Goal: Task Accomplishment & Management: Complete application form

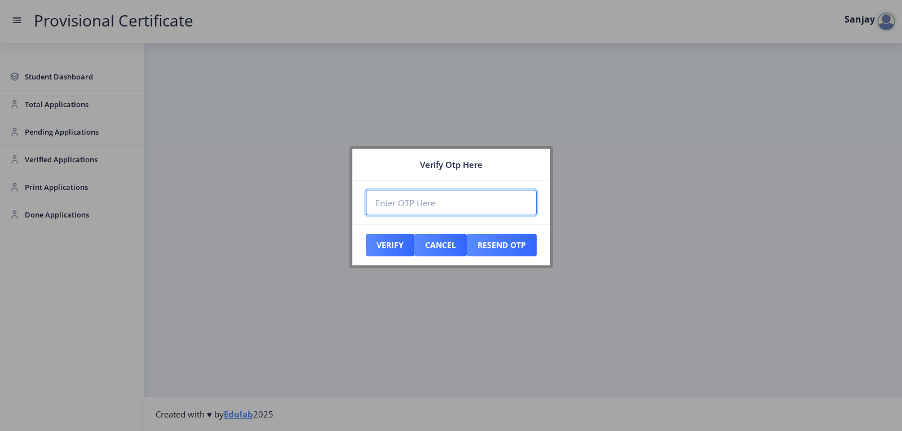
paste input "653625"
type input "653625"
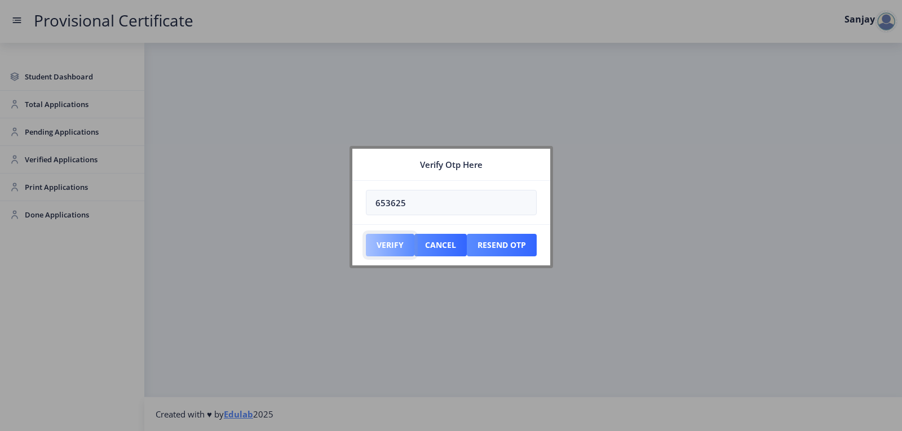
click at [391, 242] on button "Verify" at bounding box center [390, 245] width 48 height 23
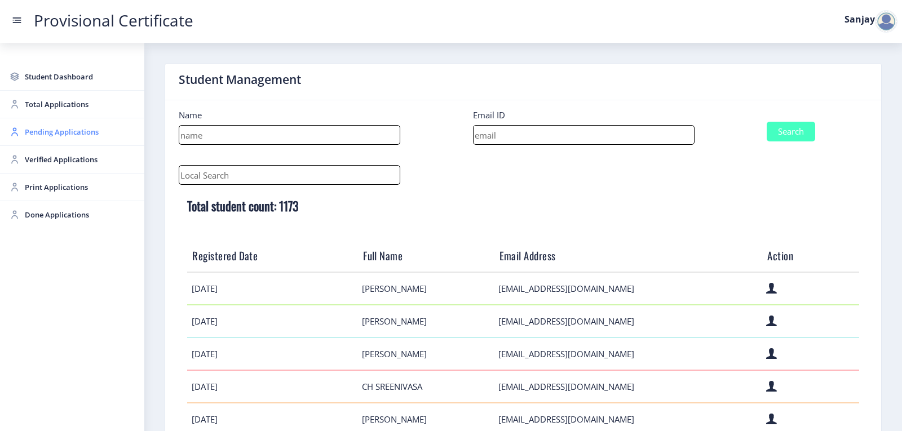
click at [43, 134] on span "Pending Applications" at bounding box center [80, 132] width 111 height 14
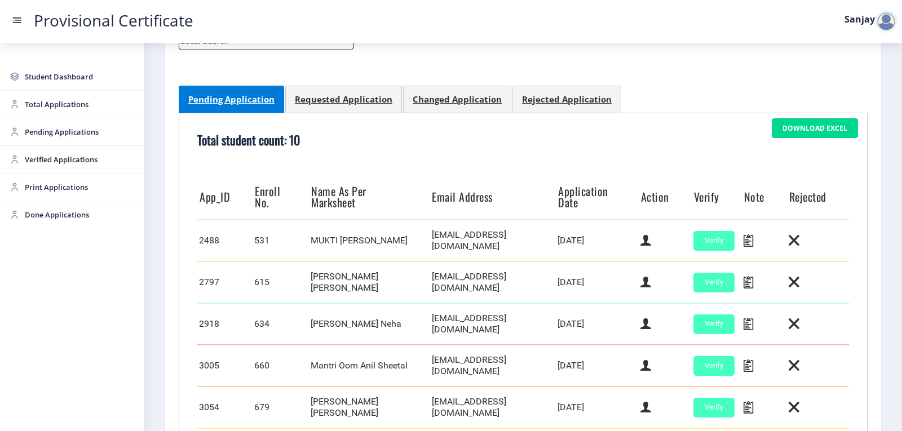
scroll to position [226, 0]
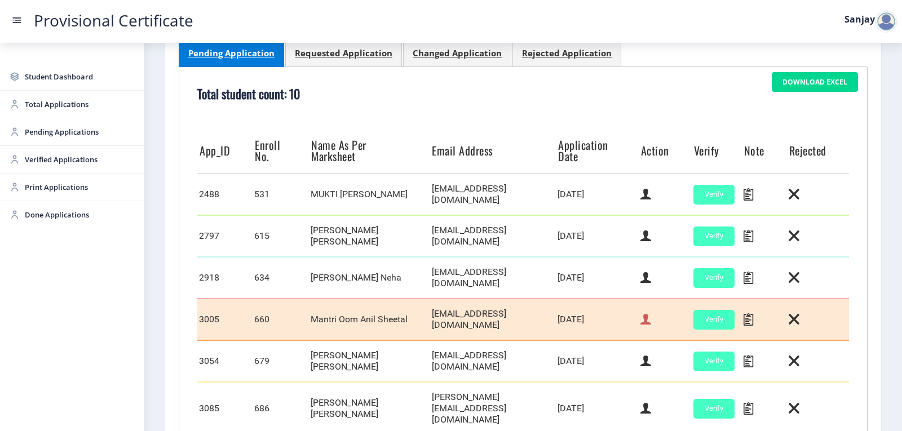
click at [640, 312] on icon at bounding box center [645, 319] width 11 height 15
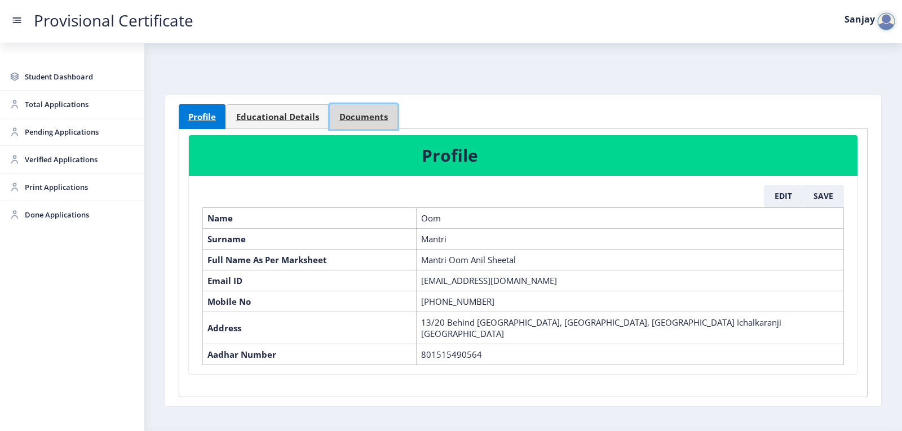
click at [361, 115] on span "Documents" at bounding box center [363, 117] width 48 height 8
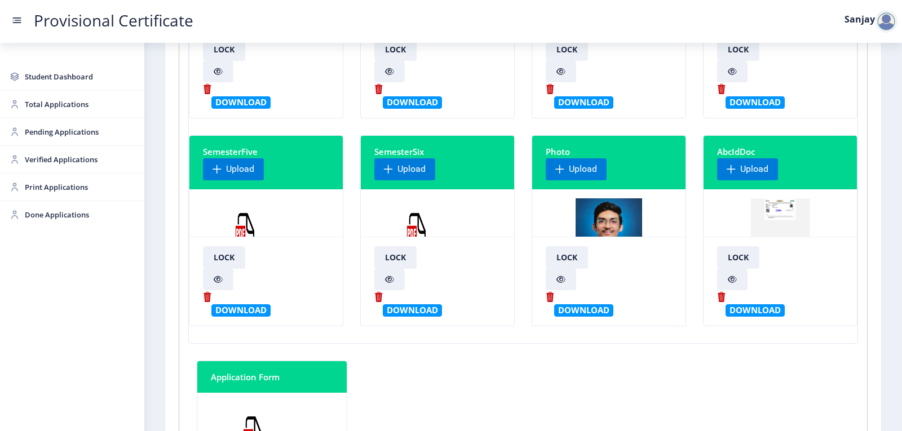
scroll to position [282, 0]
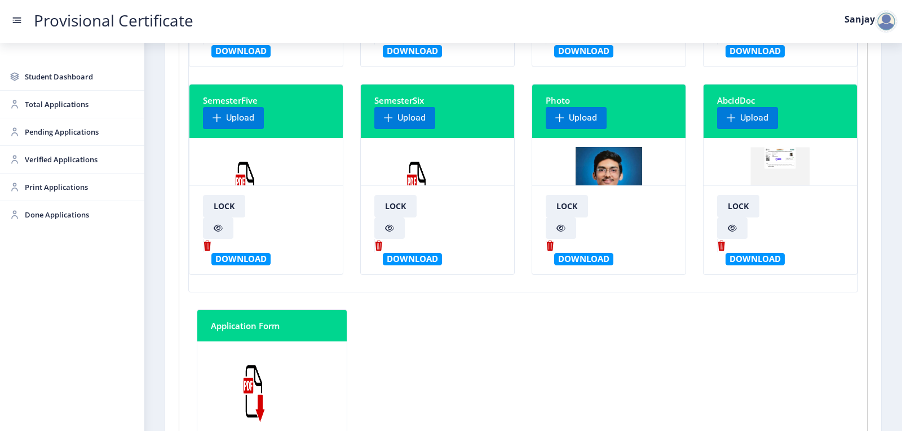
click at [413, 165] on img at bounding box center [416, 189] width 85 height 85
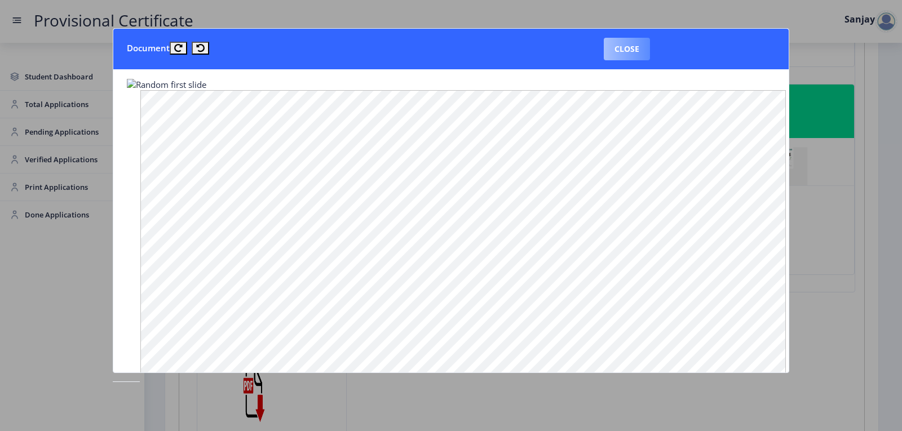
click at [636, 50] on button "Close" at bounding box center [627, 49] width 46 height 23
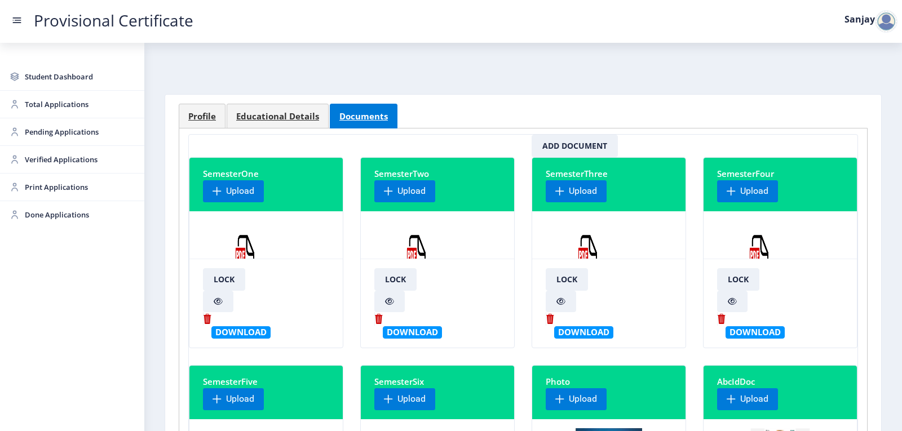
scroll to position [0, 0]
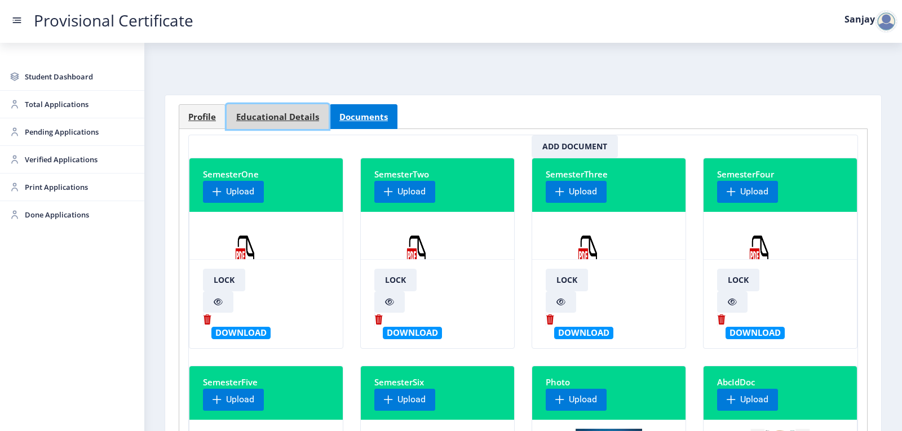
click at [250, 113] on span "Educational Details" at bounding box center [277, 117] width 83 height 8
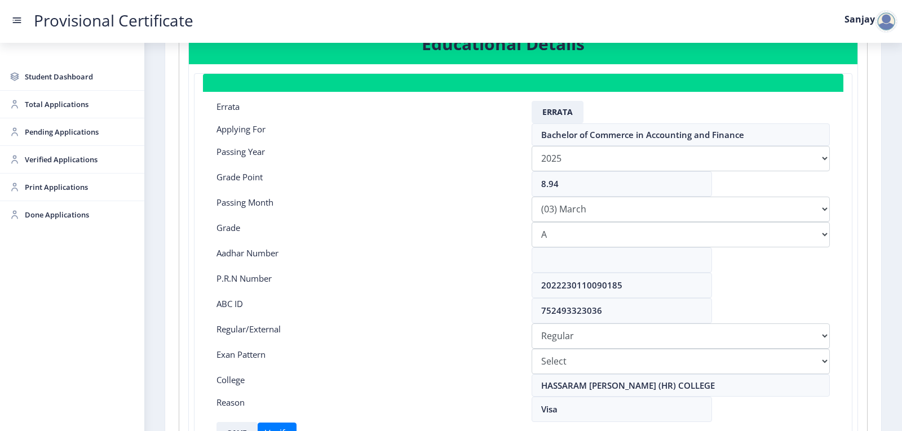
scroll to position [113, 0]
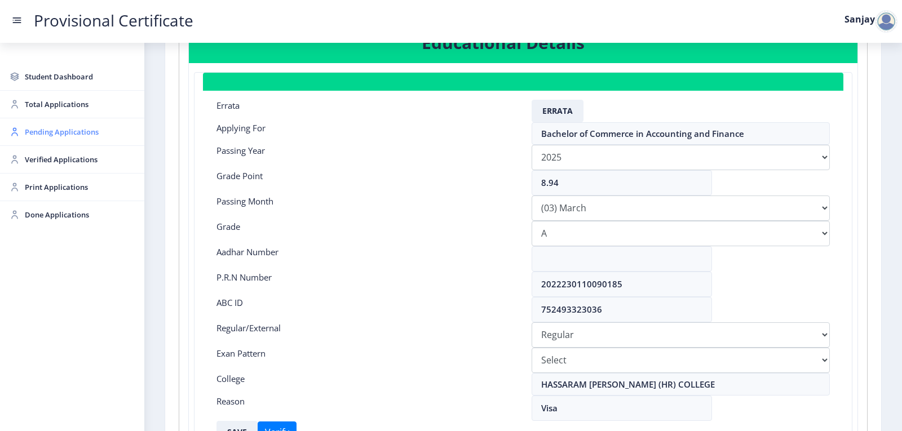
click at [37, 131] on span "Pending Applications" at bounding box center [80, 132] width 111 height 14
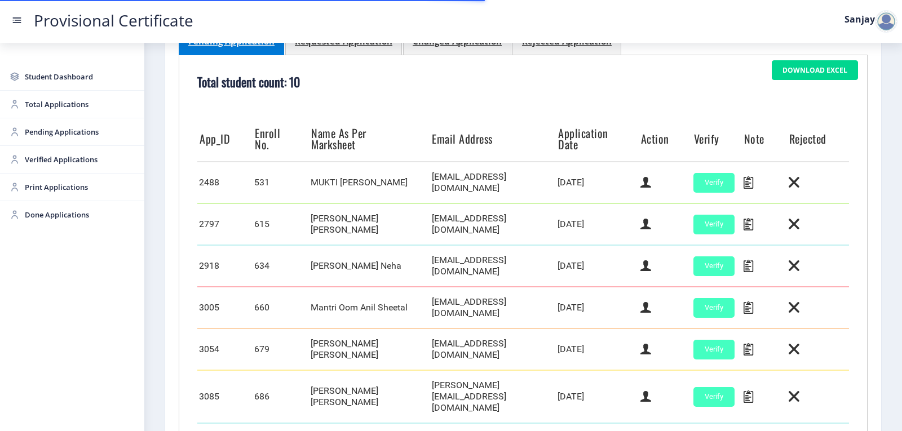
scroll to position [282, 0]
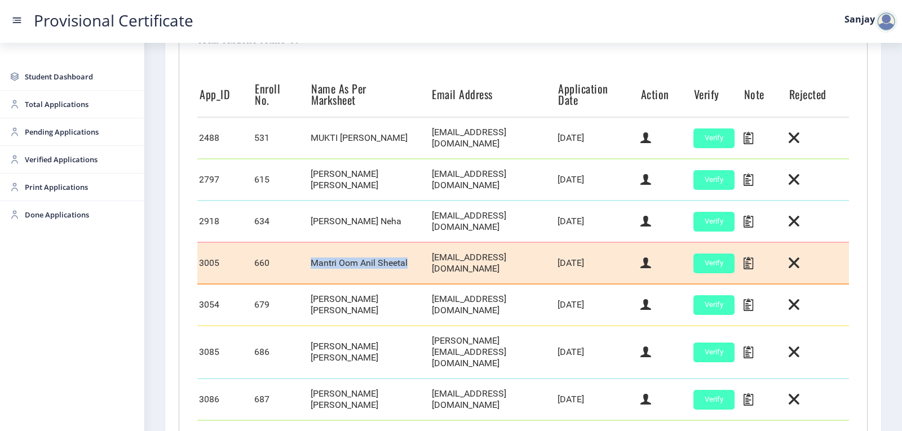
drag, startPoint x: 311, startPoint y: 256, endPoint x: 412, endPoint y: 255, distance: 100.9
click at [412, 255] on td "Mantri Oom Anil Sheetal" at bounding box center [369, 263] width 121 height 42
copy td "Mantri Oom Anil Sheetal"
click at [643, 259] on icon at bounding box center [645, 263] width 11 height 15
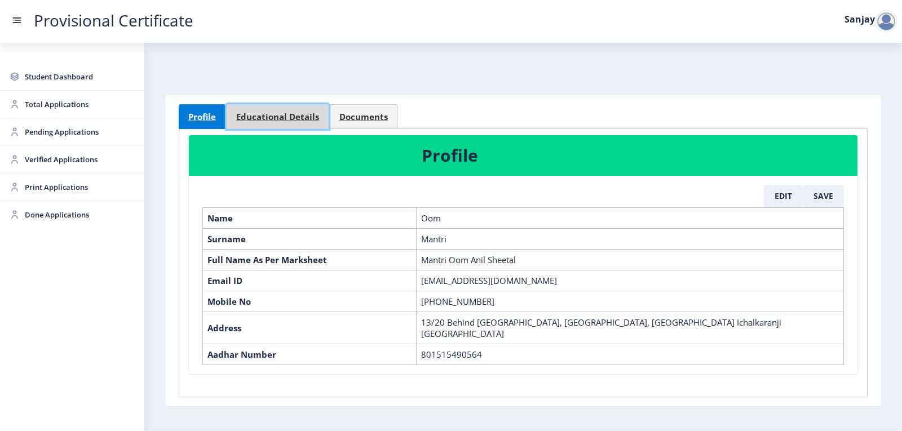
click at [286, 114] on span "Educational Details" at bounding box center [277, 117] width 83 height 8
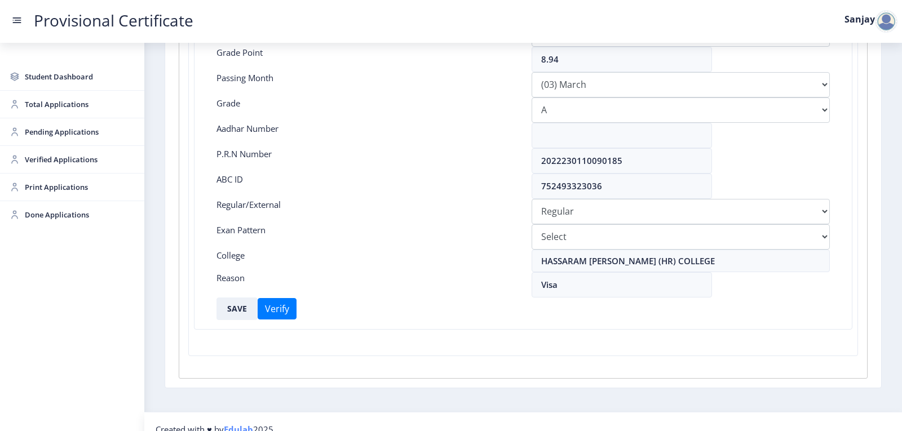
scroll to position [251, 0]
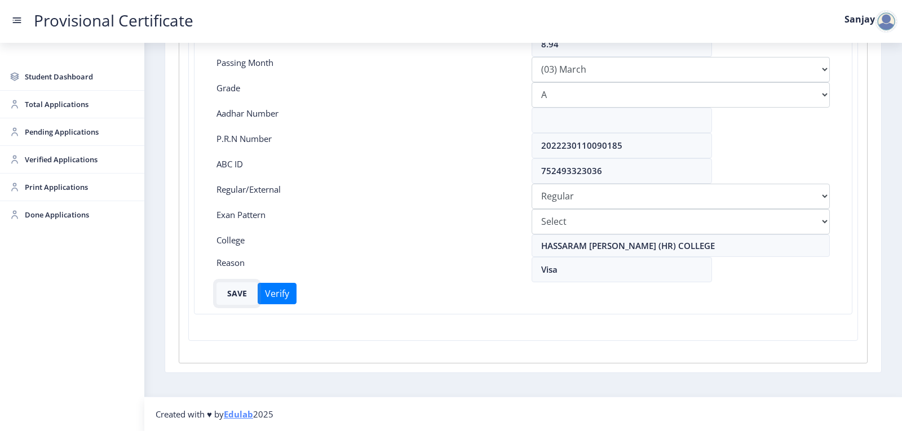
click at [234, 294] on button "SAVE" at bounding box center [236, 293] width 41 height 23
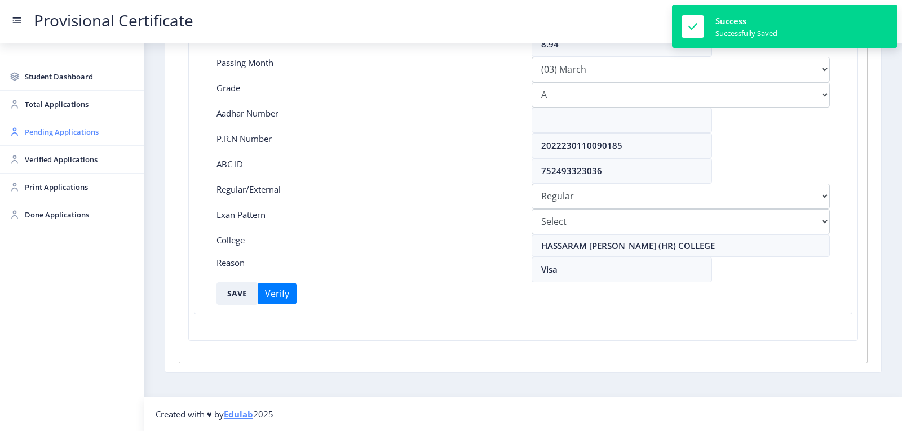
click at [43, 134] on span "Pending Applications" at bounding box center [80, 132] width 111 height 14
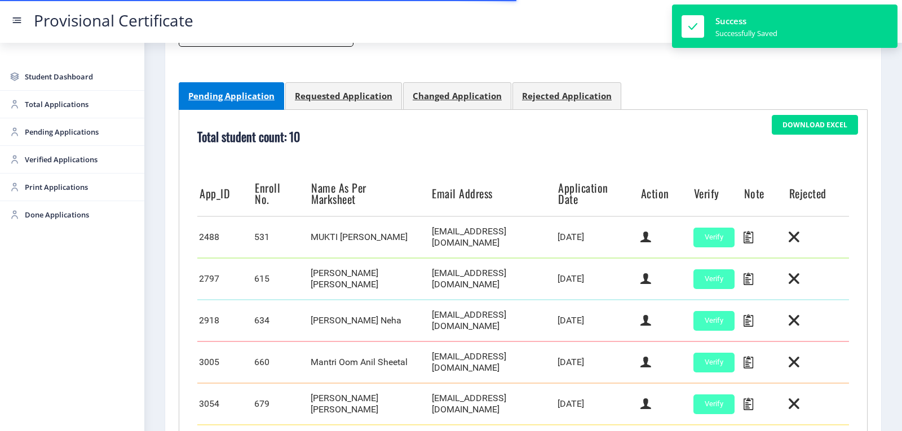
scroll to position [338, 0]
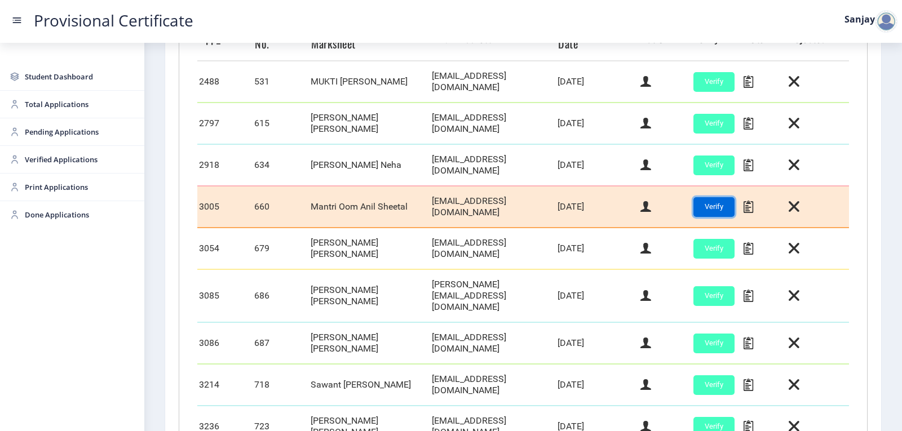
click at [718, 198] on button "Verify" at bounding box center [713, 207] width 41 height 20
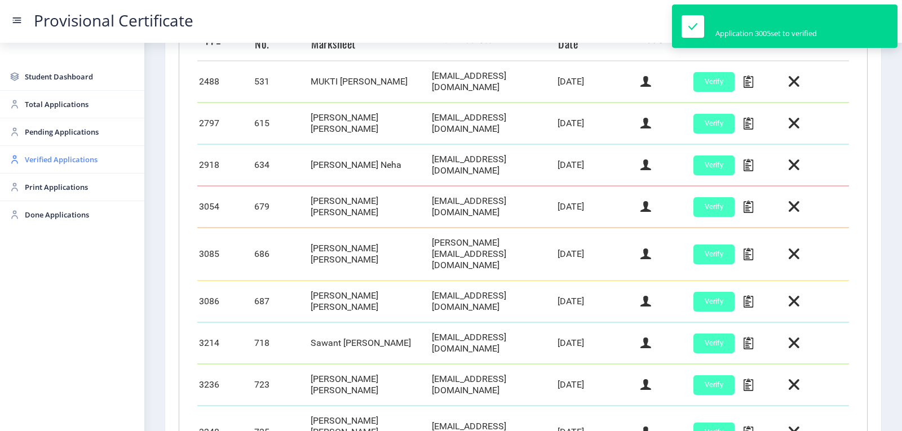
click at [35, 163] on span "Verified Applications" at bounding box center [80, 160] width 111 height 14
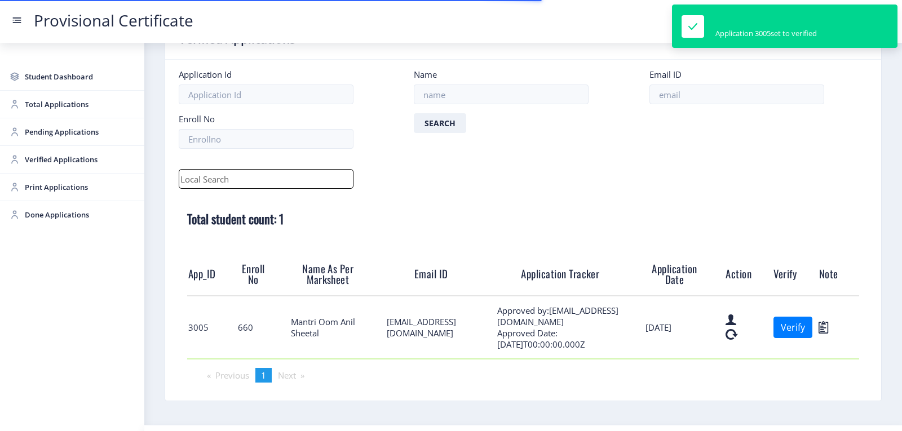
scroll to position [69, 0]
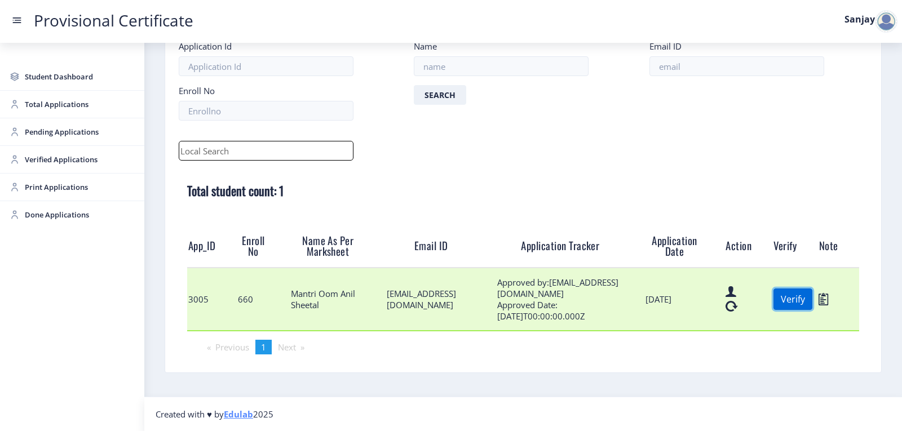
click at [783, 299] on button "Verify" at bounding box center [793, 299] width 39 height 21
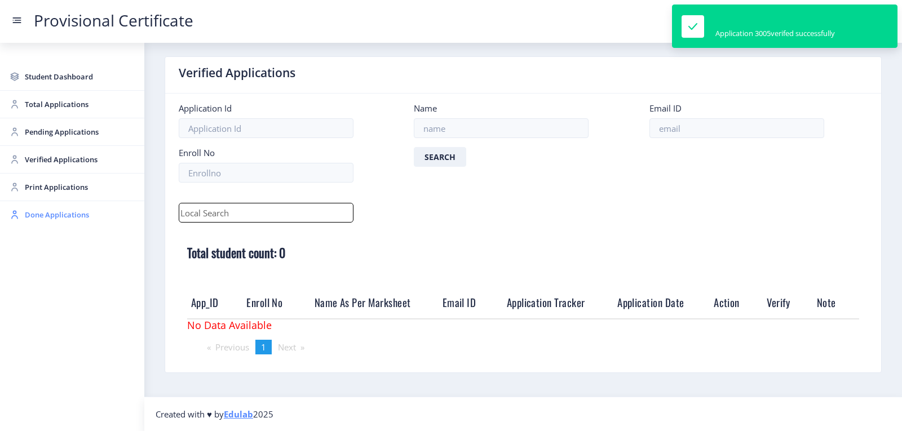
scroll to position [7, 0]
click at [39, 187] on span "Print Applications" at bounding box center [80, 187] width 111 height 14
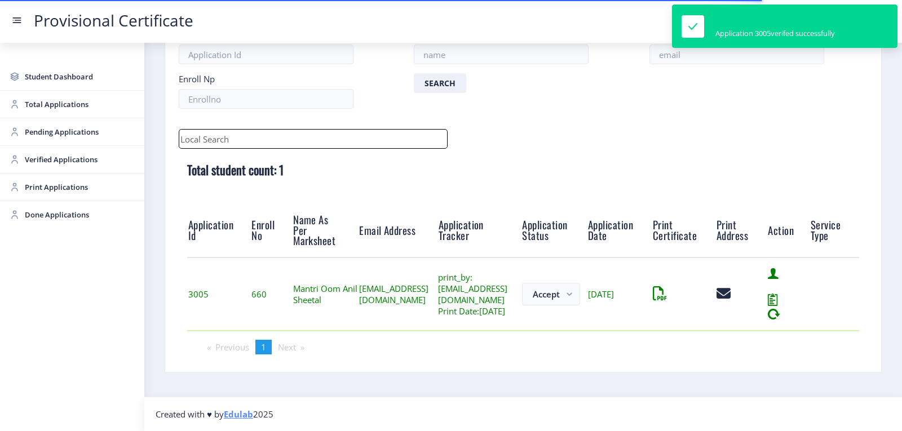
scroll to position [88, 0]
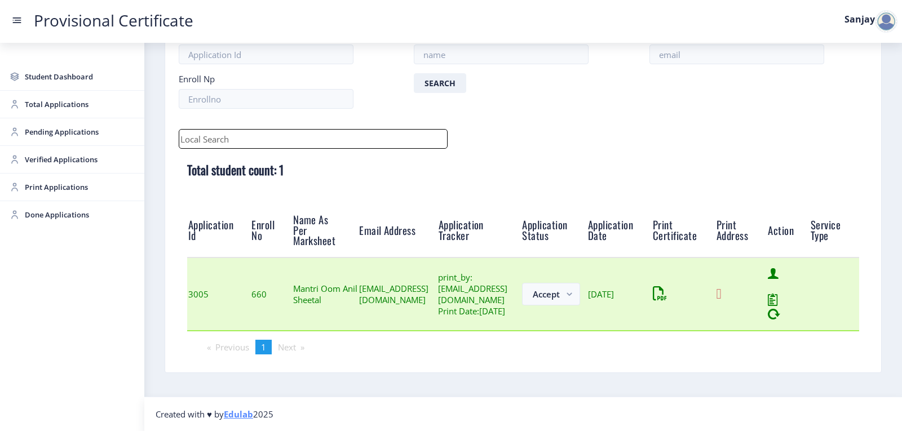
click at [722, 288] on icon at bounding box center [719, 294] width 5 height 14
click at [658, 295] on icon at bounding box center [655, 294] width 5 height 14
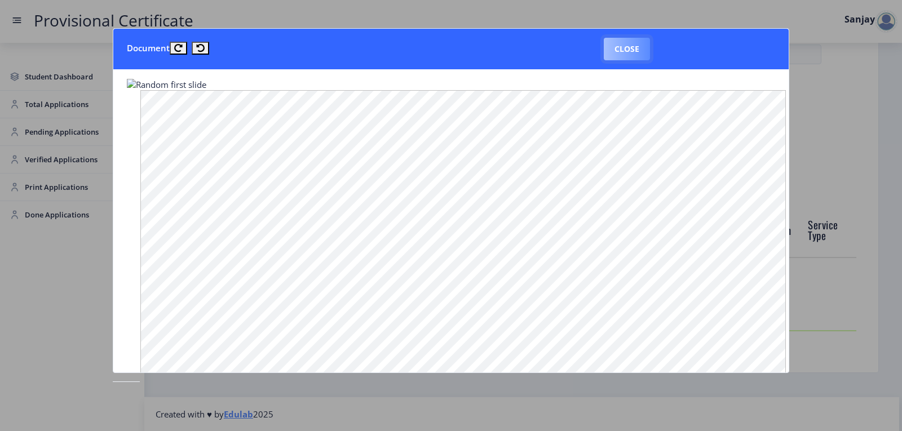
click at [615, 50] on button "Close" at bounding box center [627, 49] width 46 height 23
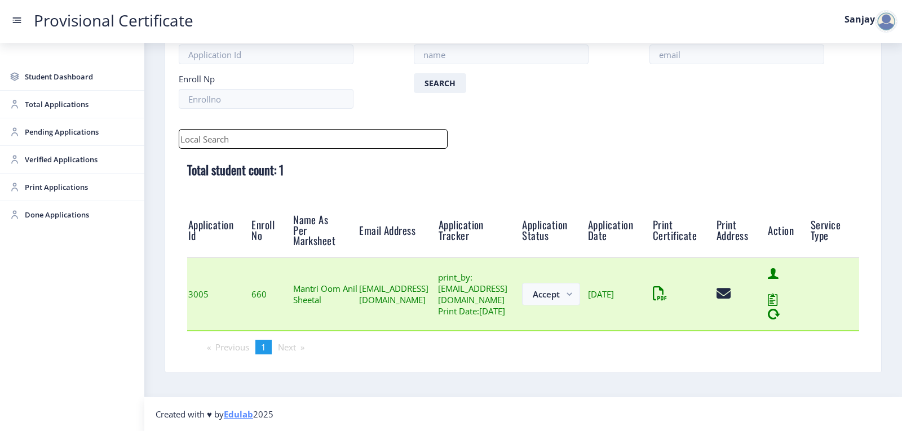
click at [715, 289] on td at bounding box center [684, 294] width 64 height 73
click at [722, 289] on icon at bounding box center [719, 294] width 5 height 14
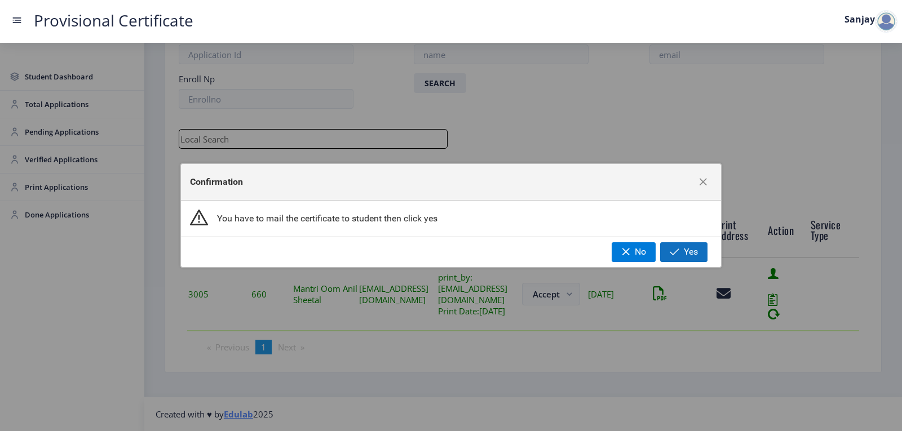
click at [675, 259] on button "Yes" at bounding box center [683, 251] width 47 height 19
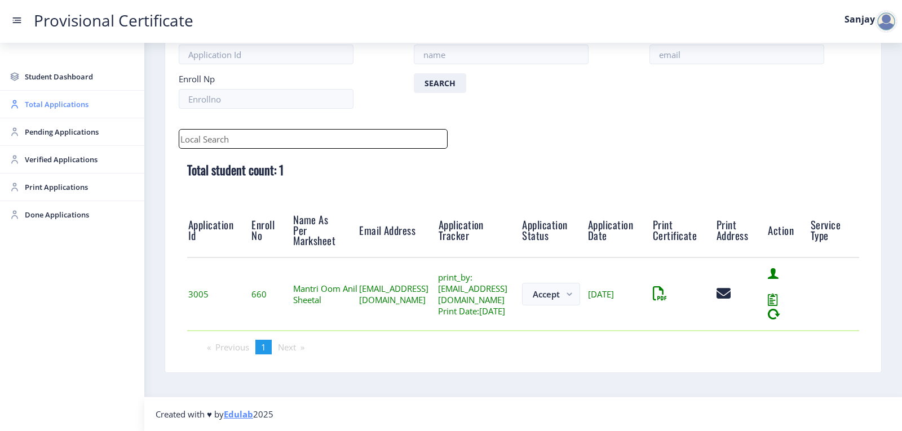
scroll to position [13, 0]
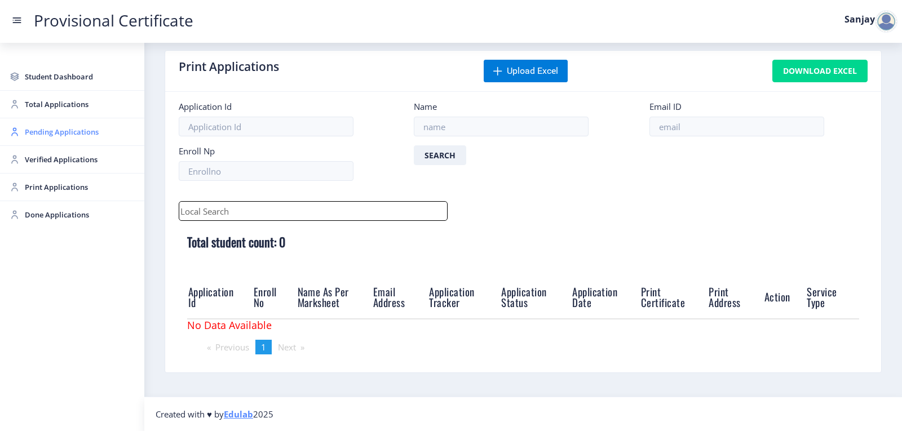
click at [95, 126] on span "Pending Applications" at bounding box center [80, 132] width 111 height 14
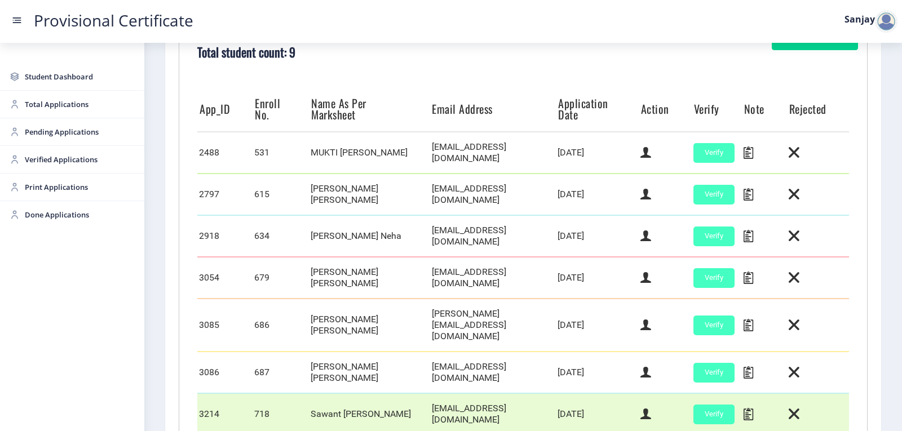
scroll to position [267, 0]
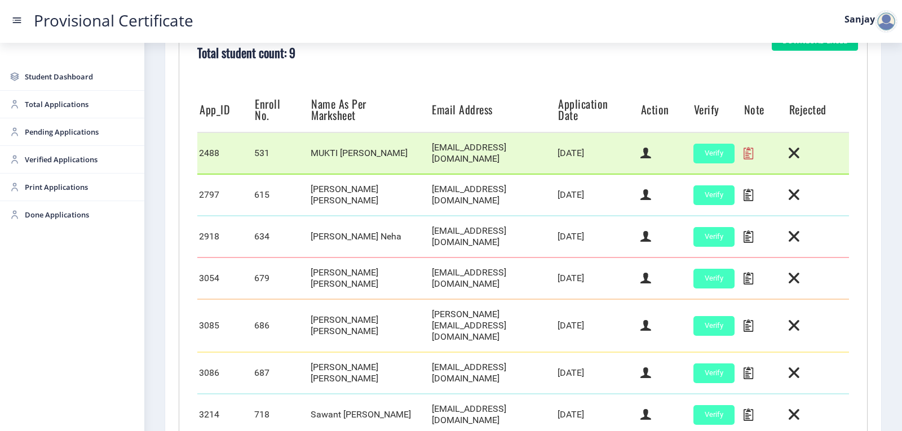
click at [744, 151] on icon at bounding box center [749, 153] width 10 height 15
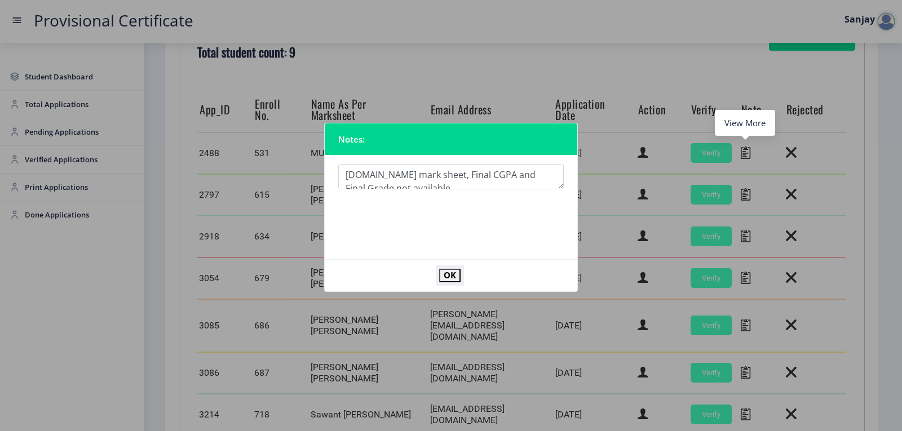
click at [451, 277] on button "OK" at bounding box center [449, 275] width 21 height 13
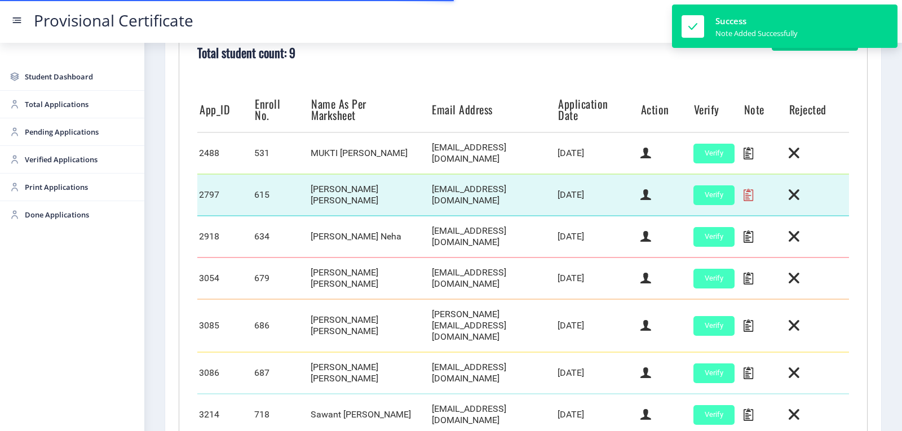
click at [744, 193] on icon at bounding box center [749, 195] width 10 height 15
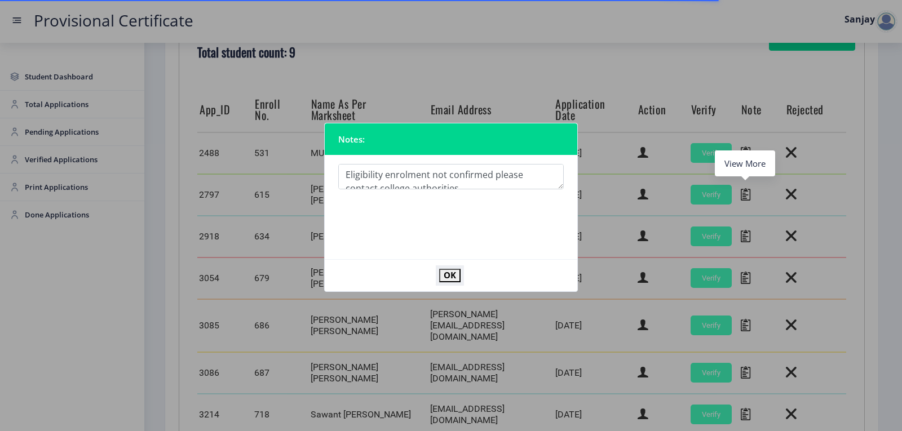
click at [443, 275] on button "OK" at bounding box center [449, 275] width 21 height 13
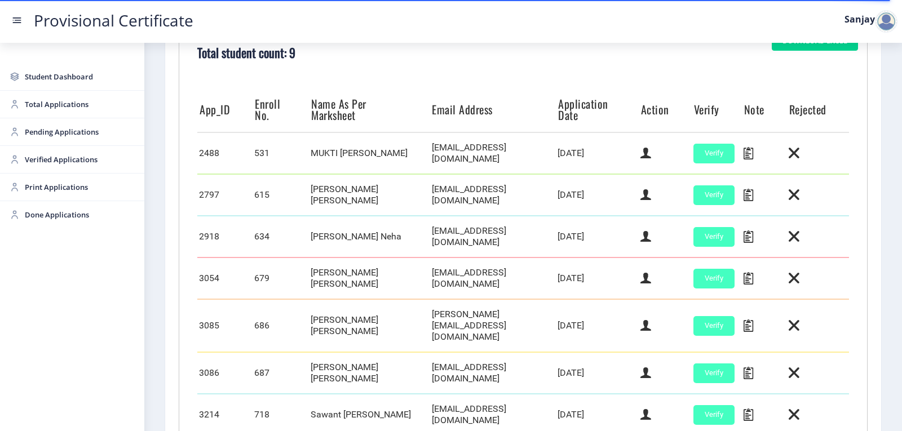
click at [880, 22] on div at bounding box center [886, 21] width 23 height 23
click at [862, 79] on span "Log out" at bounding box center [857, 83] width 72 height 14
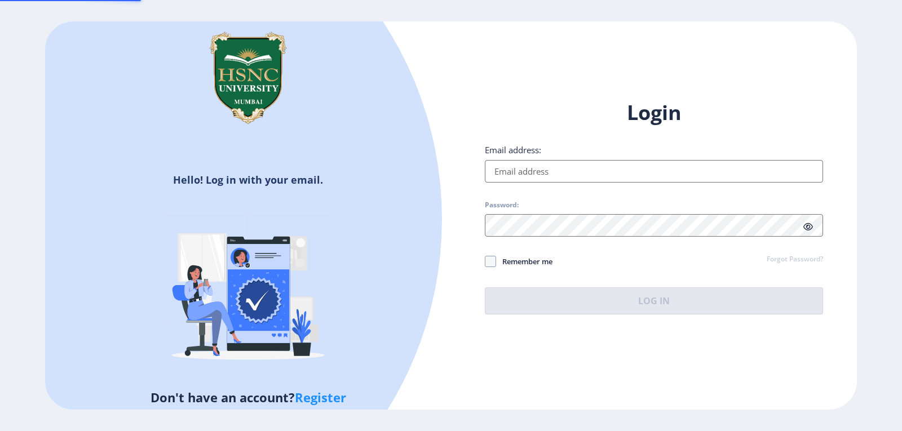
type input "[EMAIL_ADDRESS][DOMAIN_NAME]"
